Goal: Task Accomplishment & Management: Manage account settings

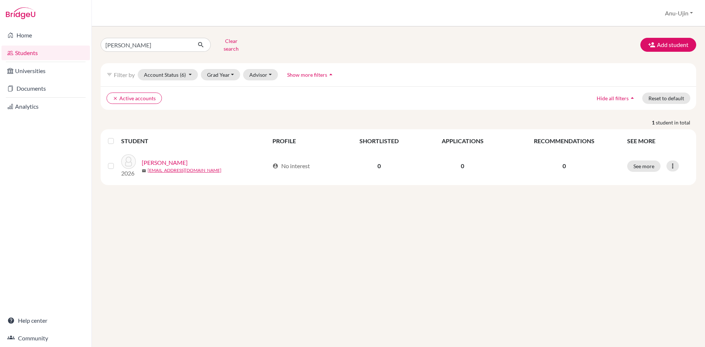
click at [154, 43] on input "[PERSON_NAME]" at bounding box center [146, 45] width 91 height 14
click at [184, 44] on input "[PERSON_NAME]" at bounding box center [146, 45] width 91 height 14
click at [184, 43] on input "[PERSON_NAME]" at bounding box center [146, 45] width 91 height 14
click at [169, 43] on input "Find student by name..." at bounding box center [146, 45] width 91 height 14
type input "misheel"
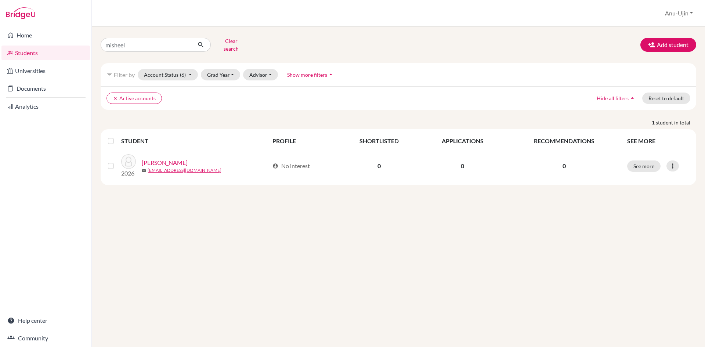
click button "submit" at bounding box center [200, 45] width 19 height 14
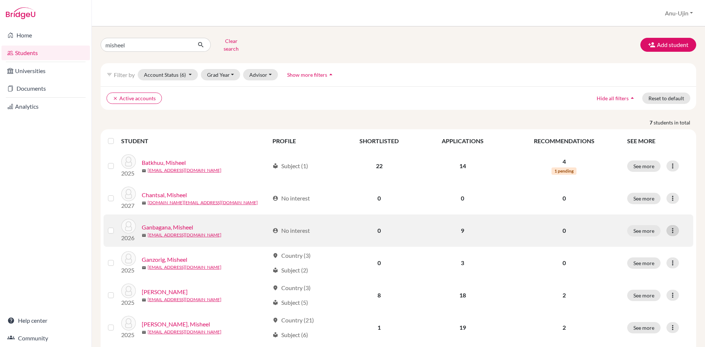
click at [669, 227] on icon at bounding box center [672, 230] width 7 height 7
click at [642, 240] on button "Edit student" at bounding box center [635, 246] width 58 height 12
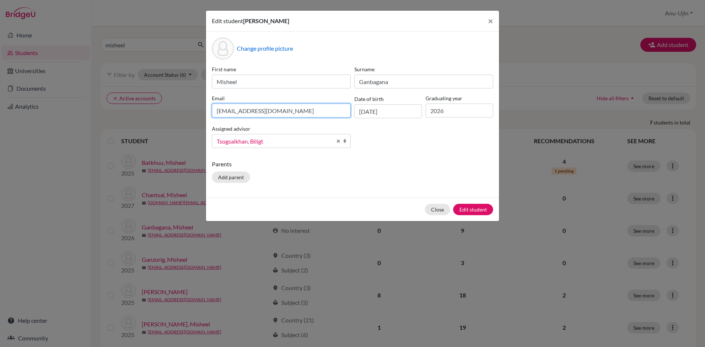
drag, startPoint x: 308, startPoint y: 114, endPoint x: 152, endPoint y: 115, distance: 155.6
click at [152, 115] on div "Edit student [PERSON_NAME] × Change profile picture First name Misheel Surname …" at bounding box center [352, 173] width 705 height 347
type input "[EMAIL_ADDRESS][DOMAIN_NAME]"
click at [480, 210] on button "Edit student" at bounding box center [473, 209] width 40 height 11
